Goal: Leave review/rating: Leave review/rating

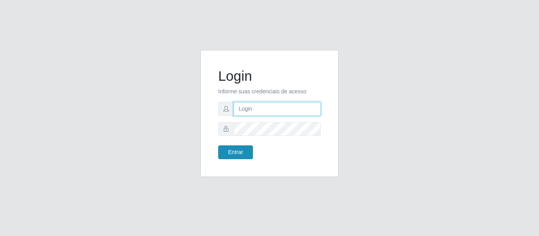
type input "[EMAIL_ADDRESS][DOMAIN_NAME]"
click at [246, 158] on button "Entrar" at bounding box center [235, 153] width 35 height 14
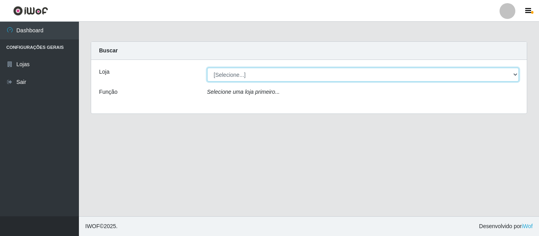
click at [227, 78] on select "[Selecione...] Hiper Queiroz - [GEOGRAPHIC_DATA]" at bounding box center [363, 75] width 312 height 14
select select "497"
click at [207, 68] on select "[Selecione...] Hiper Queiroz - [GEOGRAPHIC_DATA]" at bounding box center [363, 75] width 312 height 14
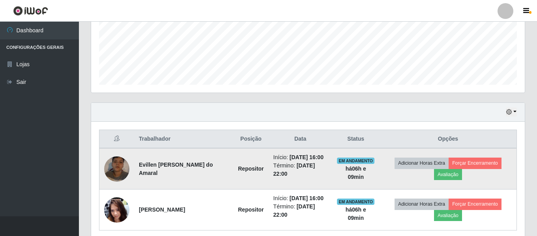
scroll to position [229, 0]
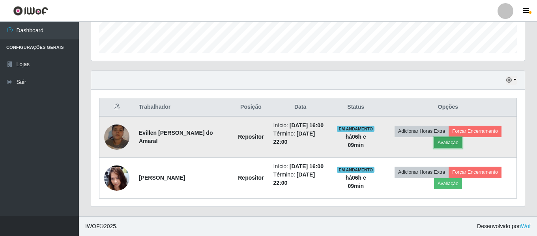
click at [446, 145] on button "Avaliação" at bounding box center [448, 142] width 28 height 11
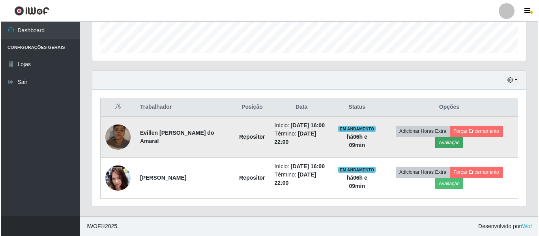
scroll to position [164, 430]
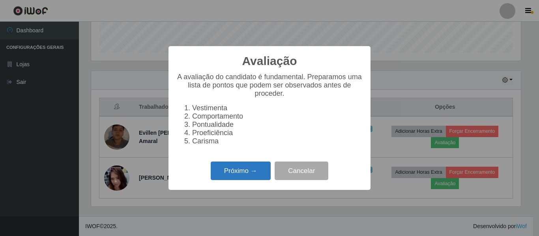
click at [254, 176] on button "Próximo →" at bounding box center [241, 171] width 60 height 19
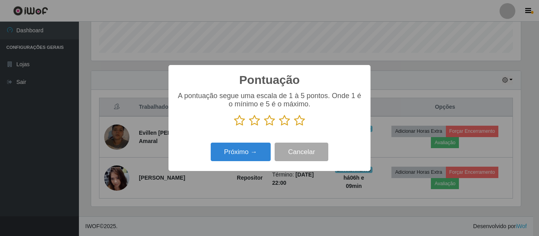
scroll to position [394397, 394131]
click at [299, 123] on icon at bounding box center [299, 121] width 11 height 12
click at [294, 127] on input "radio" at bounding box center [294, 127] width 0 height 0
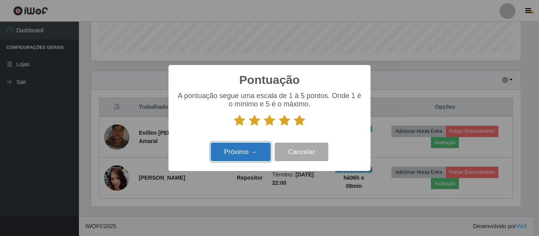
click at [248, 148] on button "Próximo →" at bounding box center [241, 152] width 60 height 19
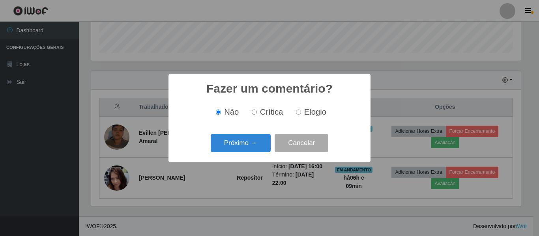
click at [301, 113] on label "Elogio" at bounding box center [310, 112] width 34 height 9
click at [301, 113] on input "Elogio" at bounding box center [298, 112] width 5 height 5
radio input "true"
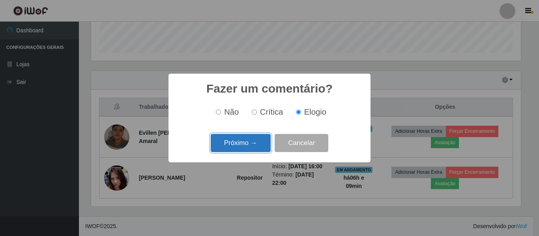
click at [225, 145] on button "Próximo →" at bounding box center [241, 143] width 60 height 19
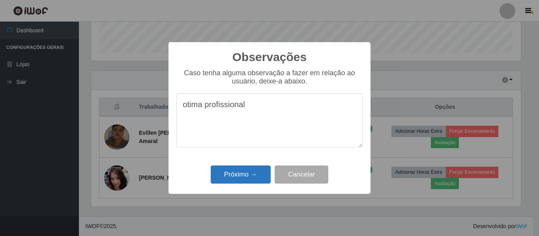
type textarea "otima profissional"
click at [232, 180] on button "Próximo →" at bounding box center [241, 175] width 60 height 19
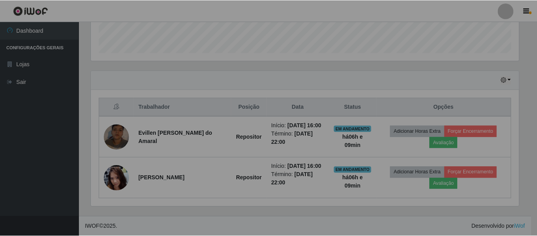
scroll to position [164, 434]
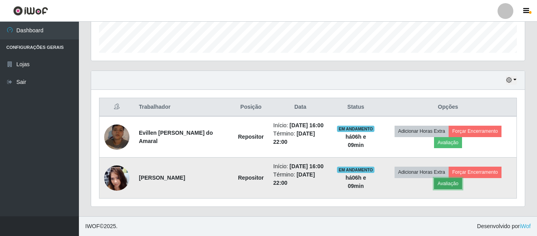
click at [451, 183] on button "Avaliação" at bounding box center [448, 183] width 28 height 11
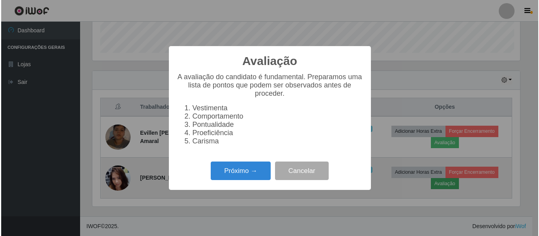
scroll to position [164, 430]
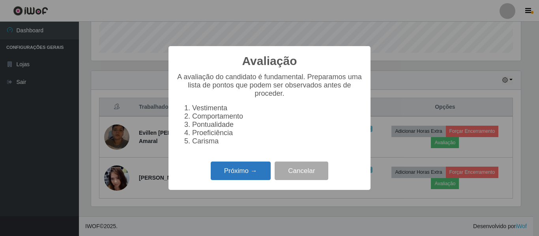
click at [252, 176] on button "Próximo →" at bounding box center [241, 171] width 60 height 19
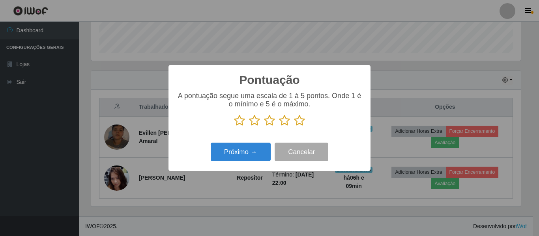
scroll to position [394397, 394131]
click at [301, 124] on icon at bounding box center [299, 121] width 11 height 12
click at [294, 127] on input "radio" at bounding box center [294, 127] width 0 height 0
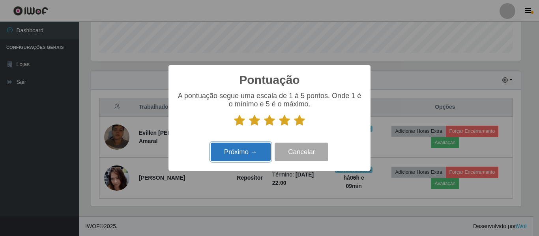
click at [248, 153] on button "Próximo →" at bounding box center [241, 152] width 60 height 19
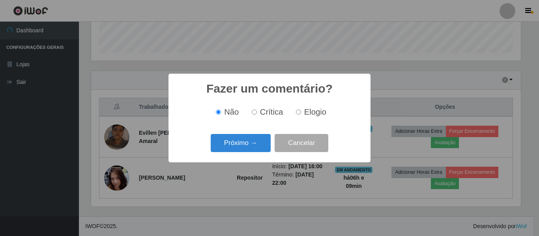
click at [299, 112] on input "Elogio" at bounding box center [298, 112] width 5 height 5
radio input "true"
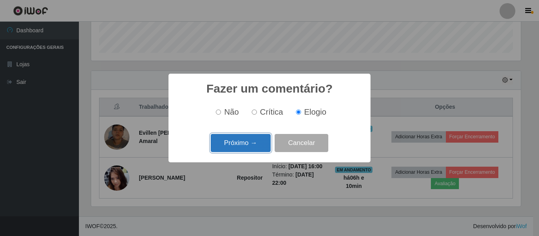
click at [251, 136] on button "Próximo →" at bounding box center [241, 143] width 60 height 19
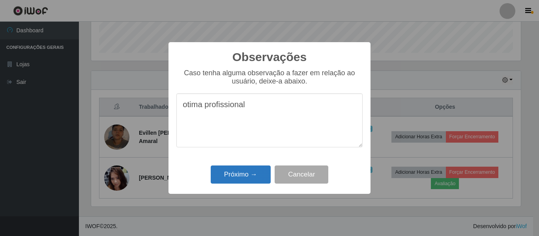
type textarea "otima profissional"
click at [238, 174] on button "Próximo →" at bounding box center [241, 175] width 60 height 19
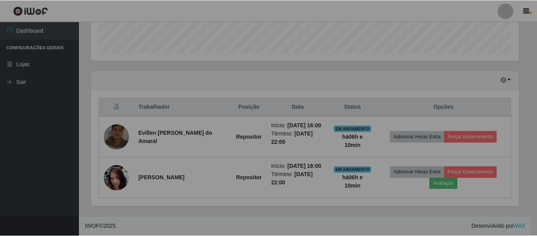
scroll to position [164, 434]
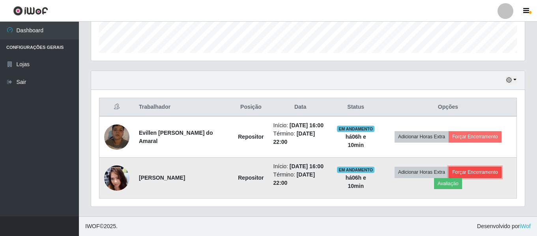
click at [460, 168] on button "Forçar Encerramento" at bounding box center [475, 172] width 53 height 11
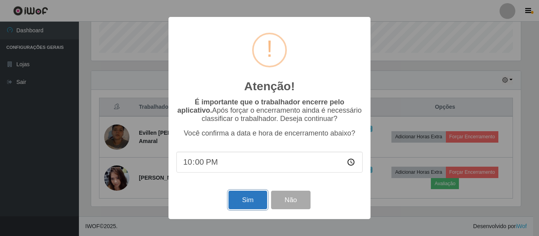
click at [237, 204] on button "Sim" at bounding box center [247, 200] width 38 height 19
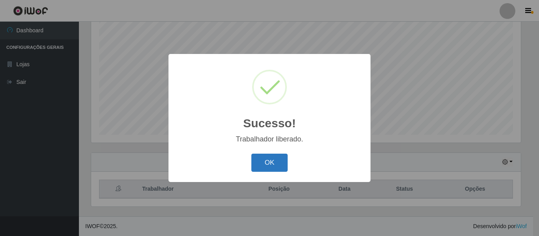
click at [273, 166] on button "OK" at bounding box center [269, 163] width 37 height 19
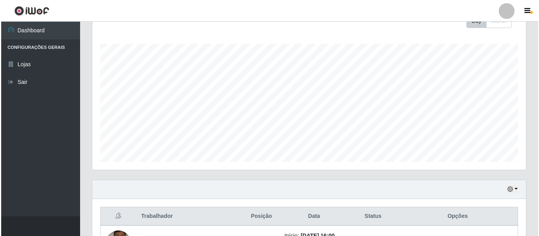
scroll to position [182, 0]
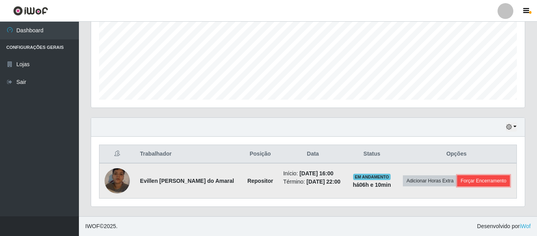
click at [466, 180] on button "Forçar Encerramento" at bounding box center [483, 181] width 53 height 11
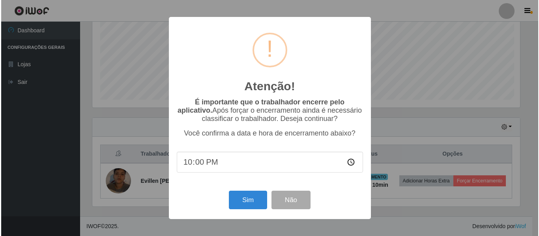
scroll to position [0, 0]
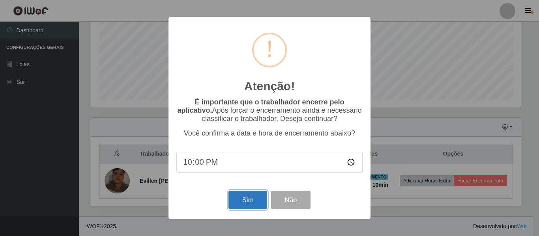
click at [251, 201] on button "Sim" at bounding box center [247, 200] width 38 height 19
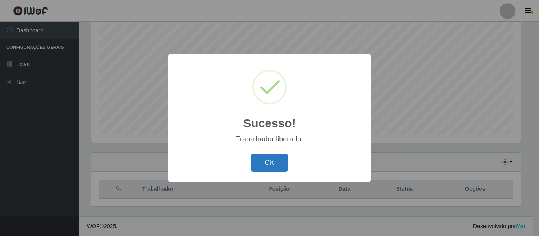
click at [263, 158] on button "OK" at bounding box center [269, 163] width 37 height 19
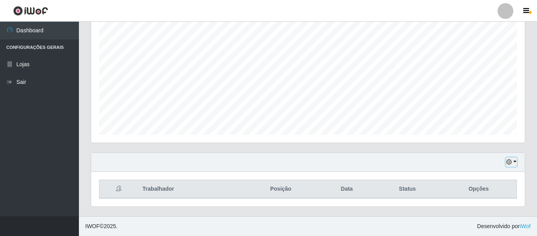
click at [515, 162] on button "button" at bounding box center [511, 162] width 11 height 9
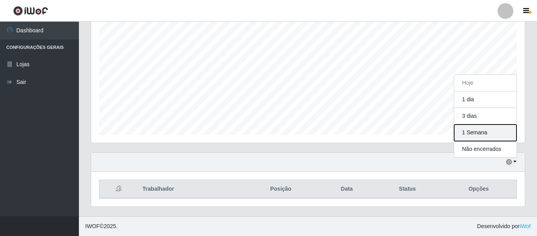
click at [479, 129] on button "1 Semana" at bounding box center [485, 133] width 62 height 17
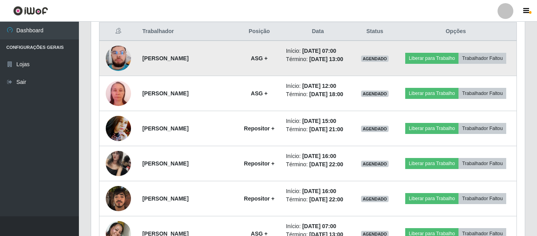
click at [119, 61] on img at bounding box center [118, 58] width 25 height 45
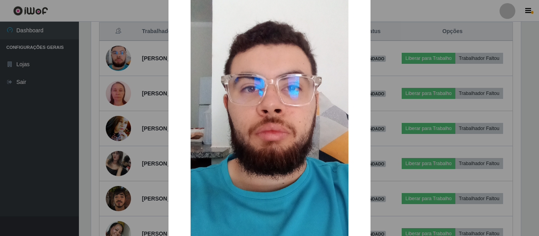
click at [128, 51] on div "× OK Cancel" at bounding box center [269, 118] width 539 height 236
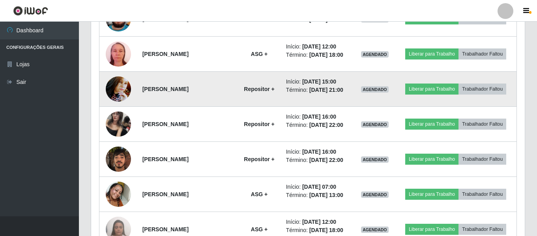
click at [120, 83] on img at bounding box center [118, 89] width 25 height 34
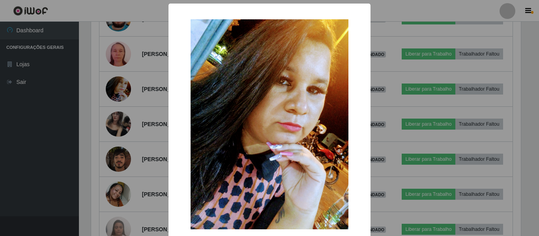
click at [94, 124] on div "× OK Cancel" at bounding box center [269, 118] width 539 height 236
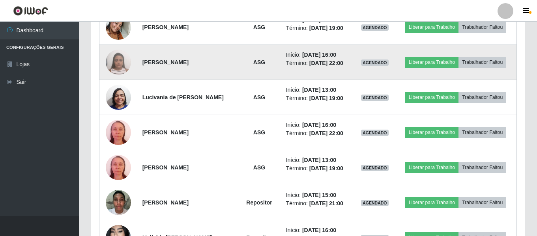
drag, startPoint x: 199, startPoint y: 65, endPoint x: 109, endPoint y: 65, distance: 90.7
click at [109, 65] on tr "[PERSON_NAME] ASG Início: [DATE] 16:00 Término: [DATE] 22:00 AGENDADO Liberar p…" at bounding box center [307, 62] width 417 height 35
click at [173, 77] on td "[PERSON_NAME]" at bounding box center [188, 62] width 100 height 35
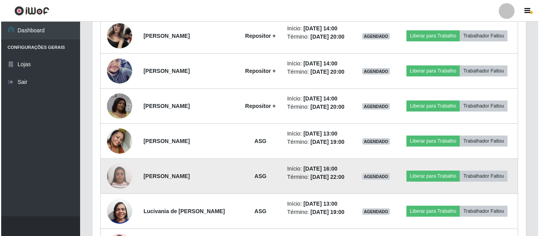
scroll to position [569, 0]
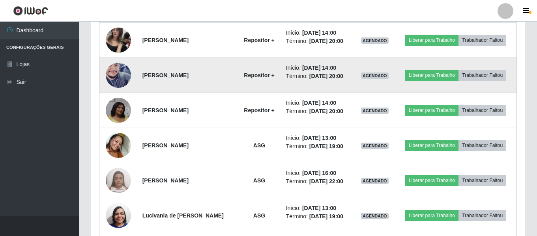
click at [108, 73] on img at bounding box center [118, 75] width 25 height 45
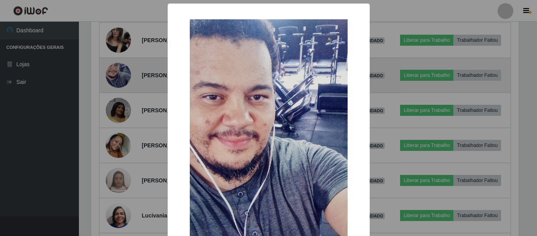
scroll to position [164, 430]
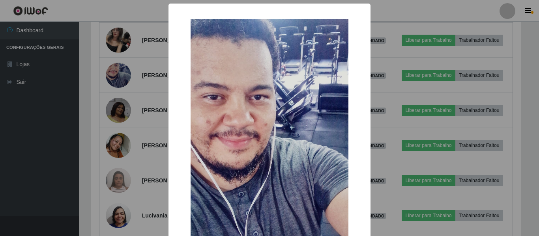
click at [116, 73] on div "× OK Cancel" at bounding box center [269, 118] width 539 height 236
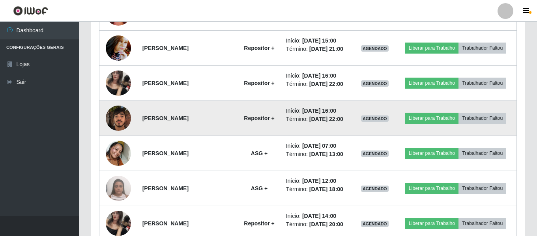
scroll to position [372, 0]
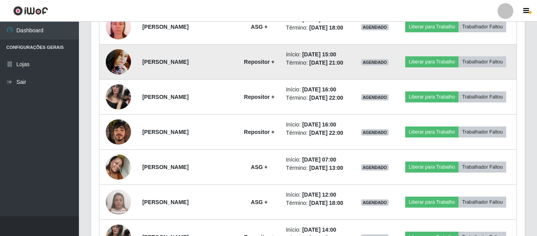
click at [129, 67] on td at bounding box center [118, 62] width 38 height 35
click at [120, 64] on img at bounding box center [118, 62] width 25 height 34
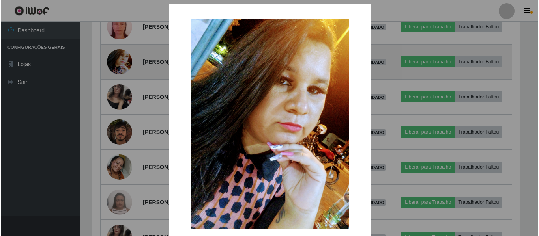
scroll to position [164, 430]
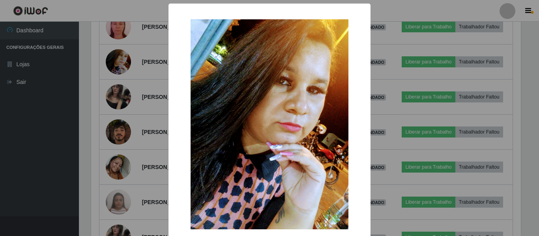
drag, startPoint x: 202, startPoint y: 81, endPoint x: 174, endPoint y: 84, distance: 28.1
click at [202, 82] on img at bounding box center [270, 124] width 158 height 210
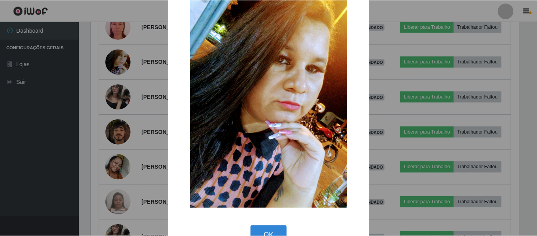
scroll to position [43, 0]
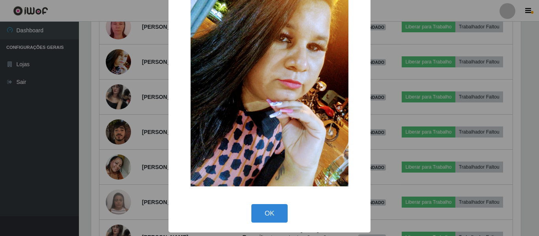
click at [76, 86] on div "× OK Cancel" at bounding box center [269, 118] width 539 height 236
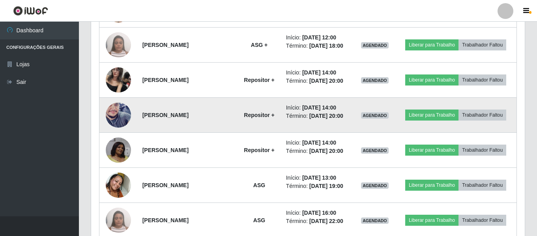
scroll to position [530, 0]
click at [118, 103] on img at bounding box center [118, 114] width 25 height 45
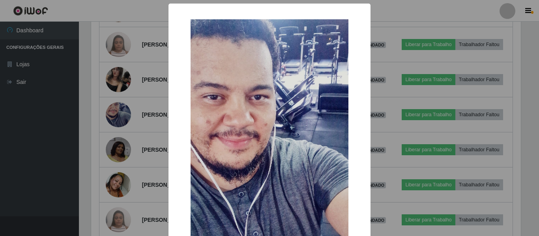
click at [81, 106] on div "× OK Cancel" at bounding box center [269, 118] width 539 height 236
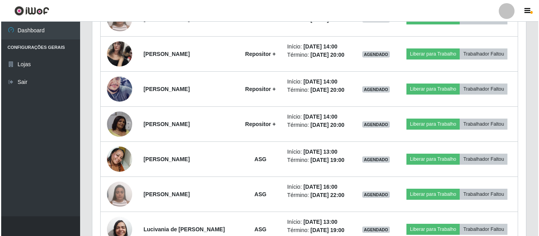
scroll to position [569, 0]
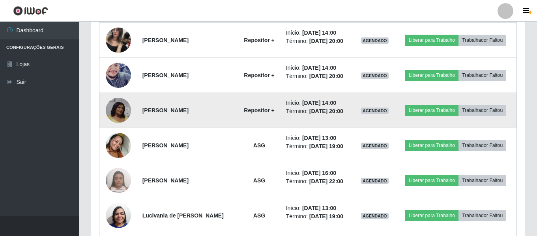
click at [117, 107] on img at bounding box center [118, 110] width 25 height 25
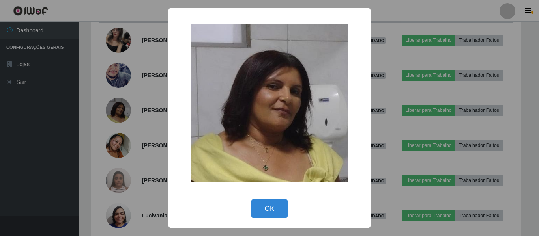
click at [63, 111] on div "× OK Cancel" at bounding box center [269, 118] width 539 height 236
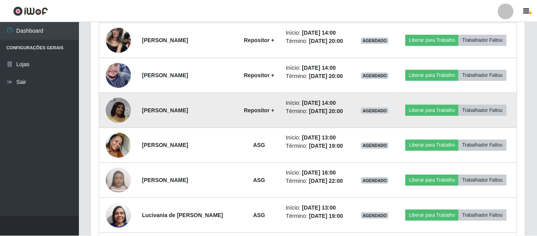
scroll to position [164, 434]
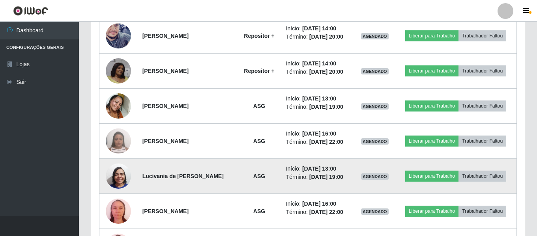
click at [117, 173] on img at bounding box center [118, 176] width 25 height 34
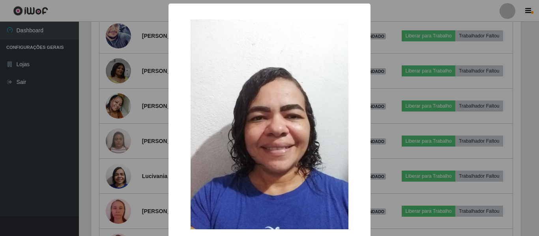
click at [115, 181] on div "× OK Cancel" at bounding box center [269, 118] width 539 height 236
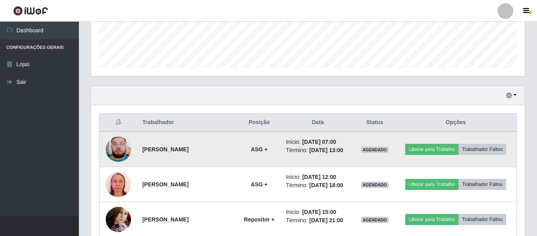
click at [114, 151] on img at bounding box center [118, 149] width 25 height 45
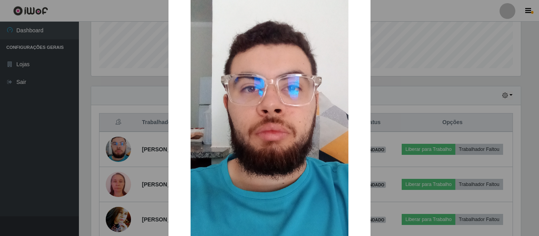
click at [60, 152] on div "× OK Cancel" at bounding box center [269, 118] width 539 height 236
